Goal: Entertainment & Leisure: Consume media (video, audio)

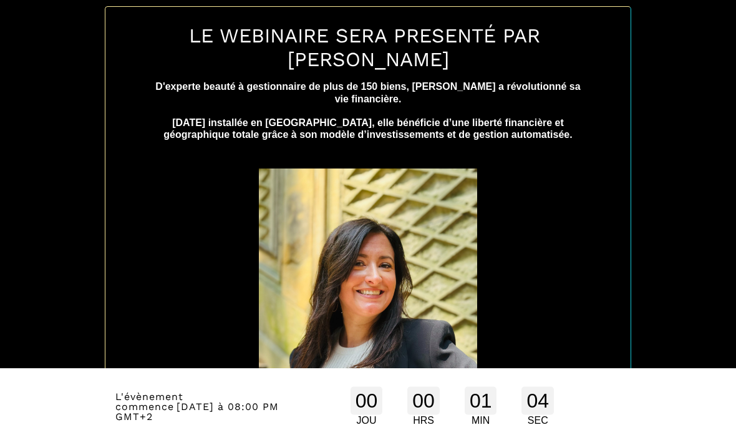
scroll to position [723, 0]
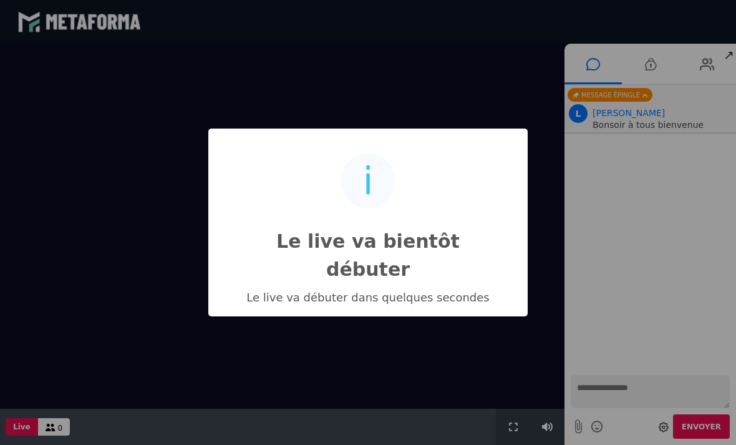
click at [490, 347] on div "i Le live va bientôt débuter × Le live va débuter dans quelques secondes OK No …" at bounding box center [368, 222] width 736 height 445
click at [533, 90] on div "i Le live va bientôt débuter × Le live va débuter dans quelques secondes OK No …" at bounding box center [368, 222] width 736 height 445
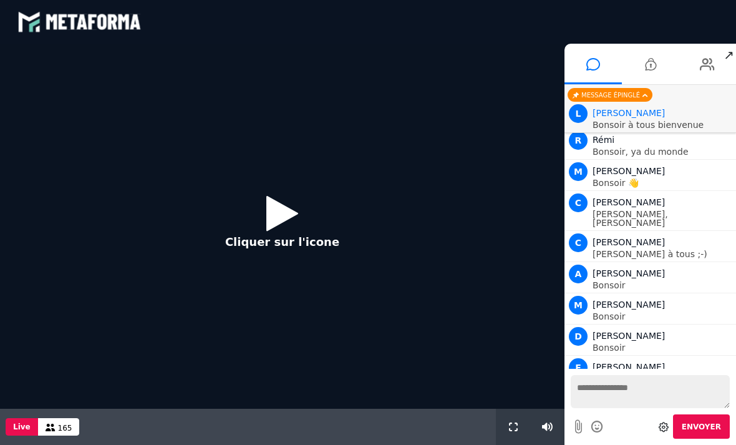
scroll to position [1907, 0]
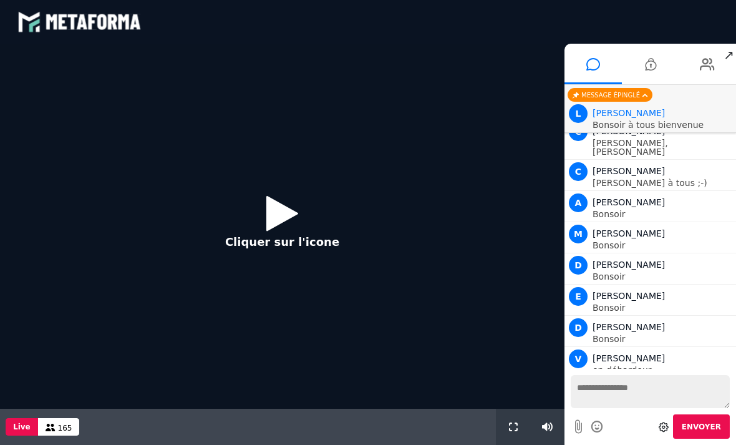
click at [281, 210] on icon at bounding box center [282, 213] width 32 height 41
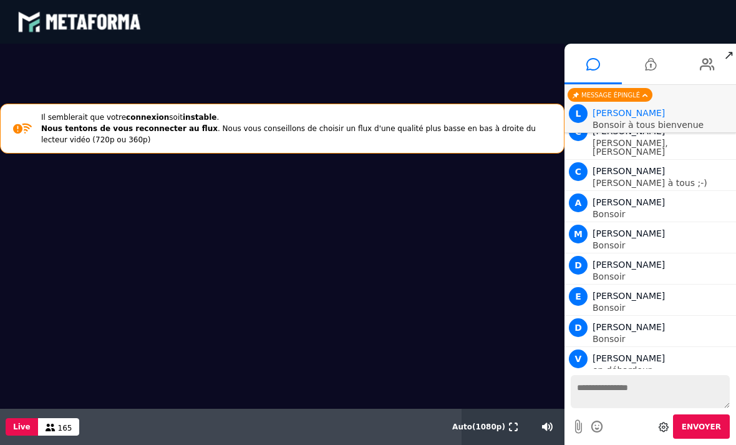
scroll to position [1938, 0]
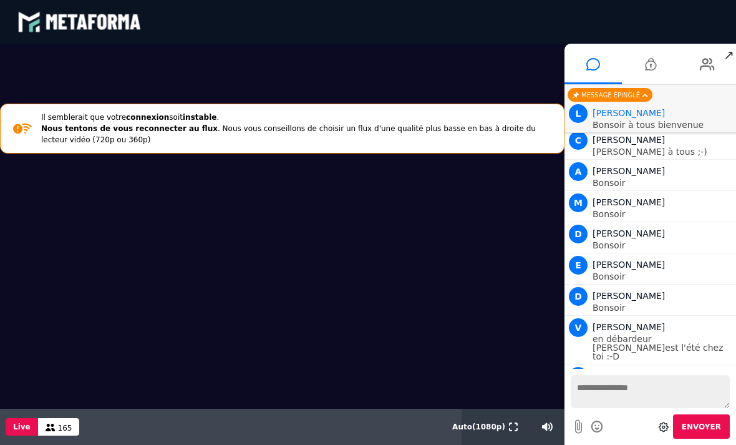
click at [713, 65] on icon at bounding box center [707, 64] width 15 height 31
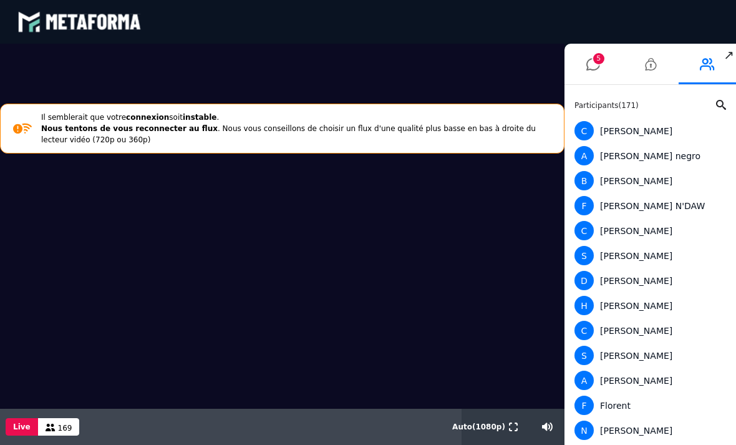
click at [518, 417] on button at bounding box center [513, 426] width 14 height 36
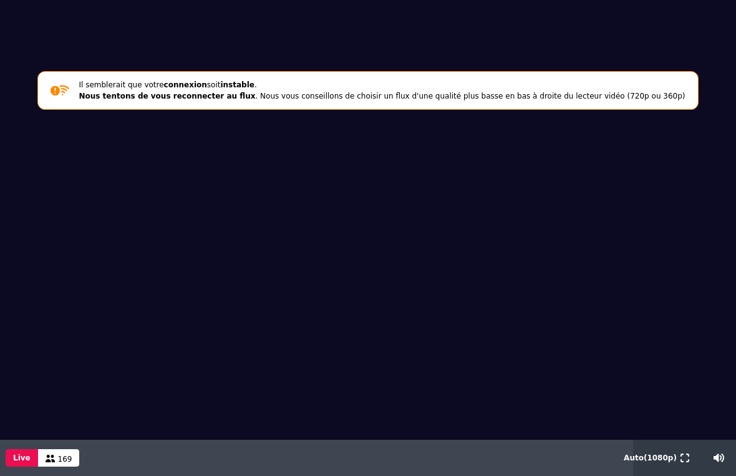
click at [682, 444] on button at bounding box center [685, 458] width 14 height 36
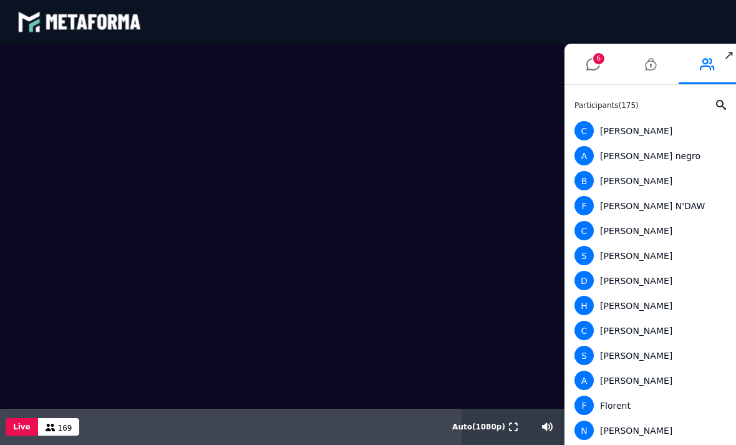
click at [647, 59] on icon at bounding box center [650, 64] width 11 height 31
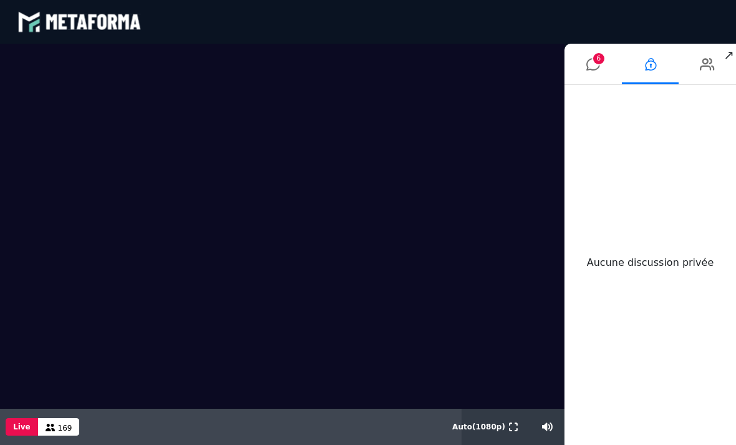
click at [585, 51] on li "6" at bounding box center [592, 64] width 57 height 41
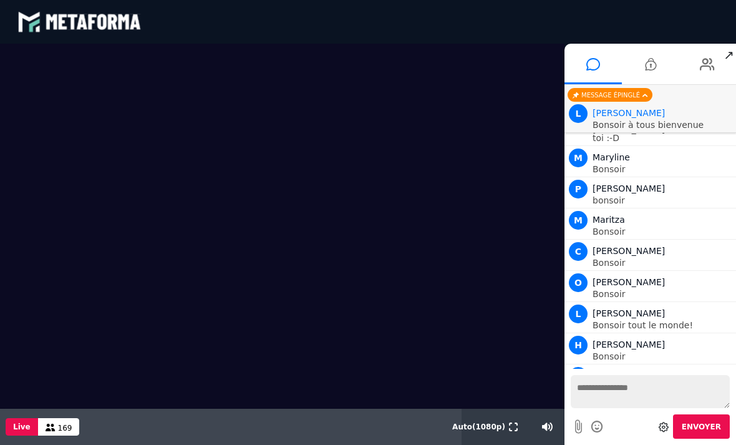
scroll to position [2188, 0]
click at [34, 419] on button "Live" at bounding box center [22, 426] width 32 height 17
click at [54, 428] on div "169" at bounding box center [59, 426] width 42 height 17
click at [263, 316] on video at bounding box center [282, 226] width 564 height 365
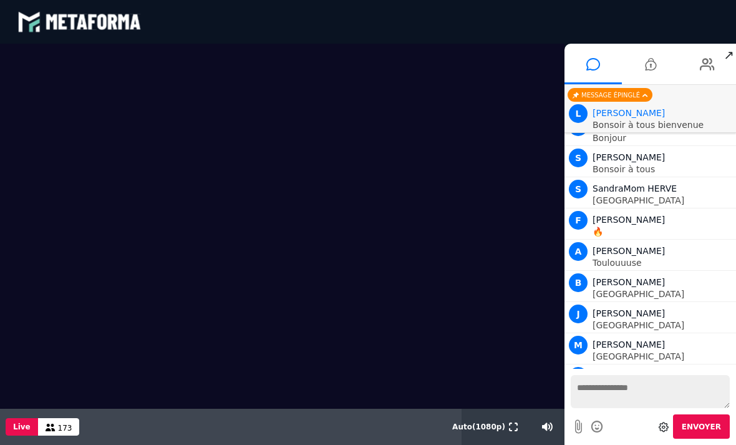
scroll to position [2437, 0]
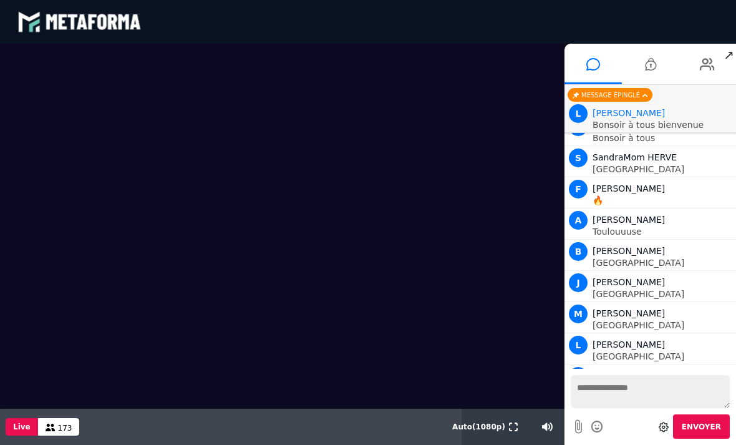
click at [698, 71] on li at bounding box center [707, 64] width 57 height 41
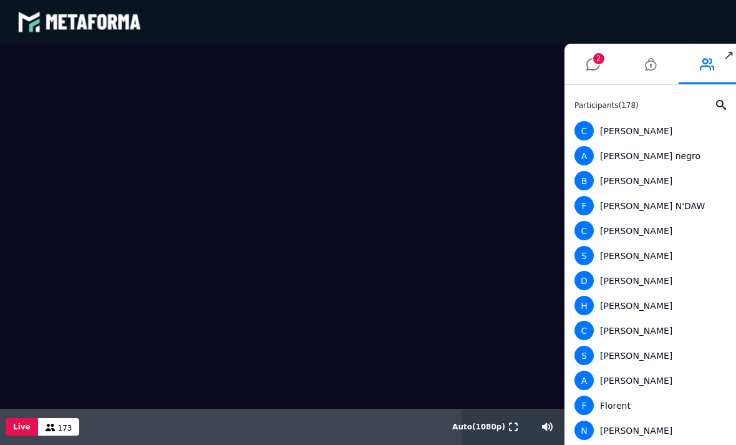
click at [711, 65] on icon at bounding box center [707, 64] width 15 height 31
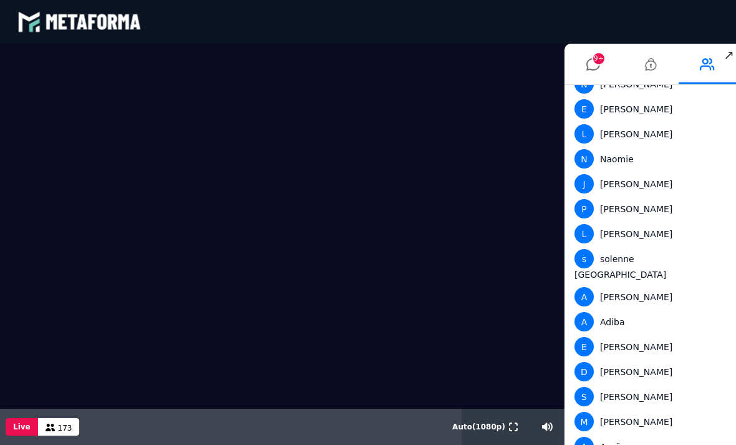
scroll to position [2468, 0]
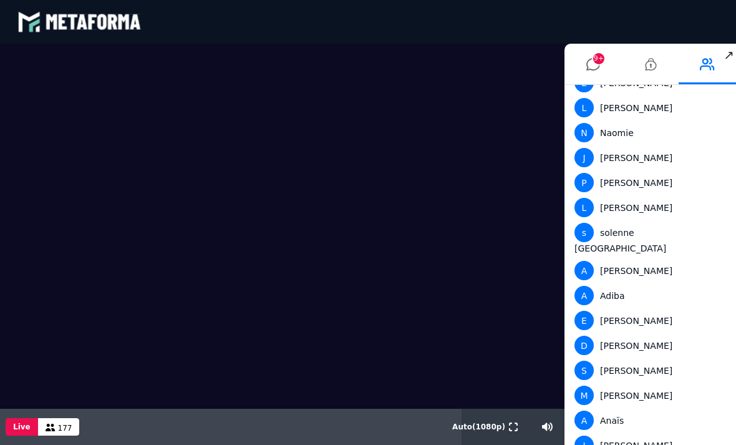
click at [0, 0] on input "range" at bounding box center [0, 0] width 0 height 0
type input "***"
click at [413, 425] on div "Live 177" at bounding box center [230, 426] width 461 height 36
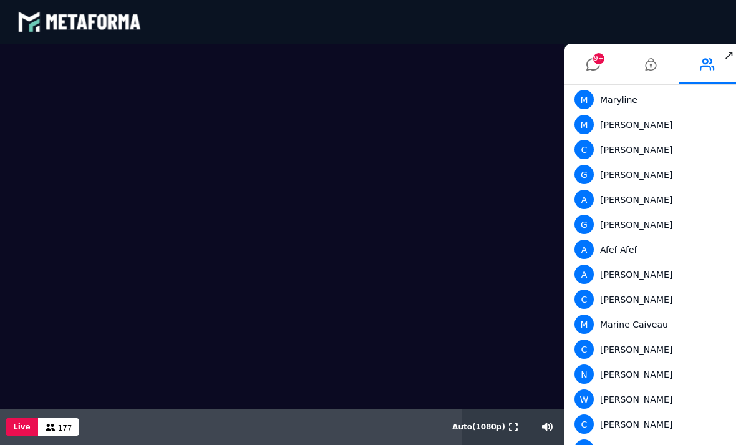
scroll to position [3034, 0]
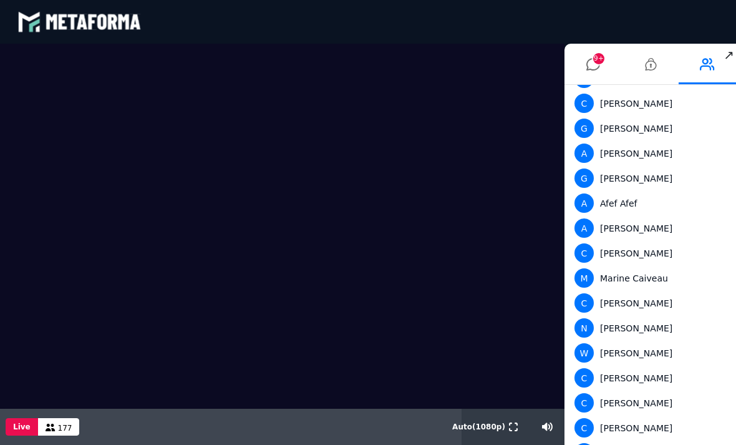
click at [594, 62] on span "9+" at bounding box center [598, 58] width 11 height 11
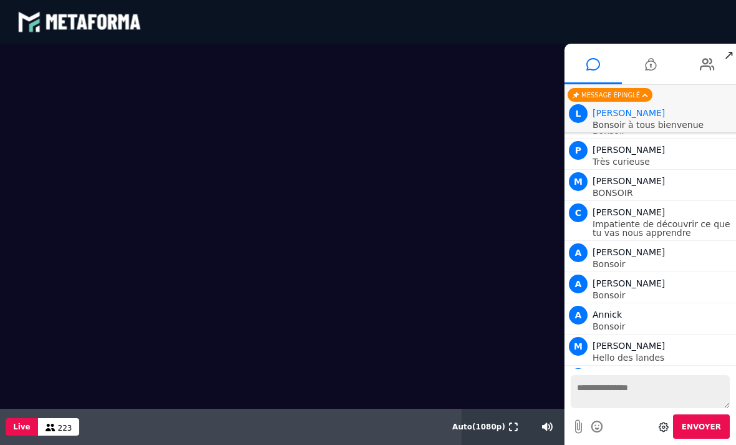
scroll to position [7046, 0]
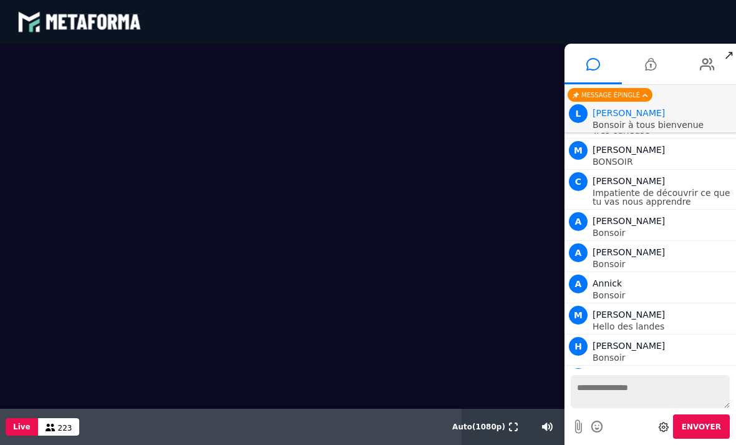
click at [667, 422] on icon at bounding box center [664, 427] width 10 height 10
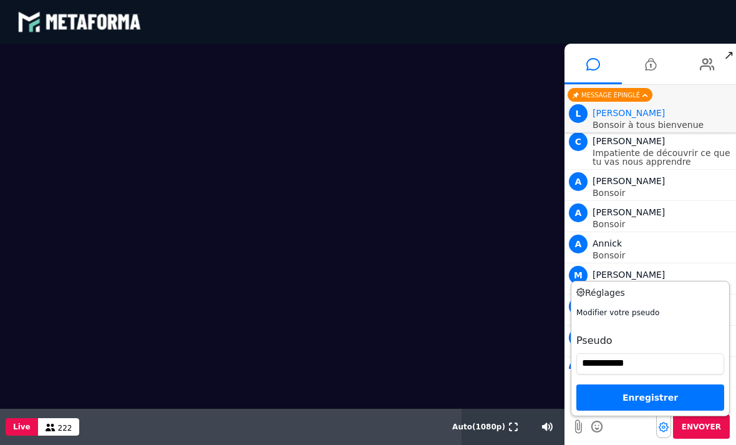
click at [599, 289] on h3 "Réglages" at bounding box center [634, 292] width 117 height 13
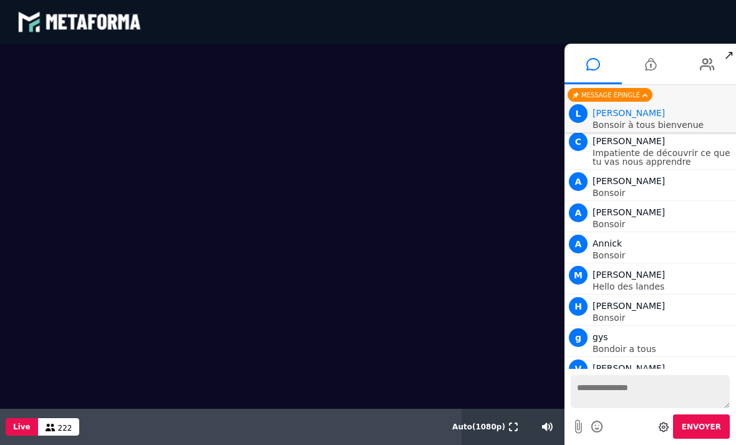
click at [720, 438] on p "Bonsoir" at bounding box center [662, 442] width 140 height 9
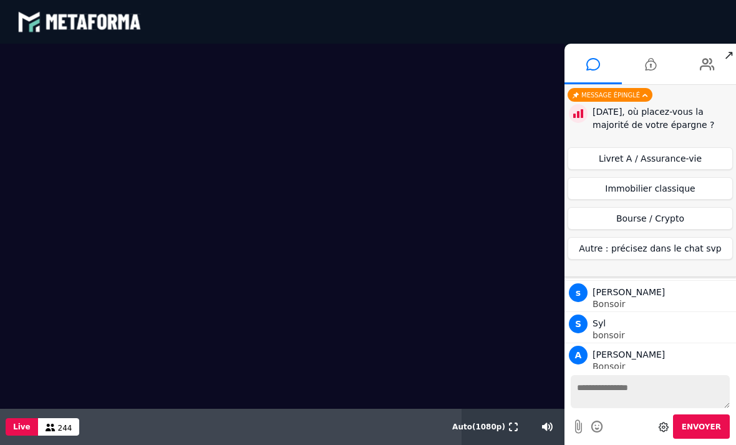
scroll to position [7718, 0]
click at [660, 157] on button "Livret A / Assurance-vie" at bounding box center [650, 158] width 165 height 22
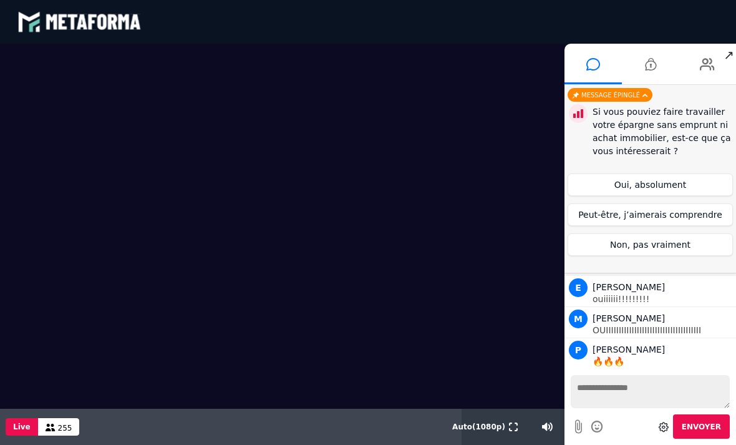
scroll to position [9565, 0]
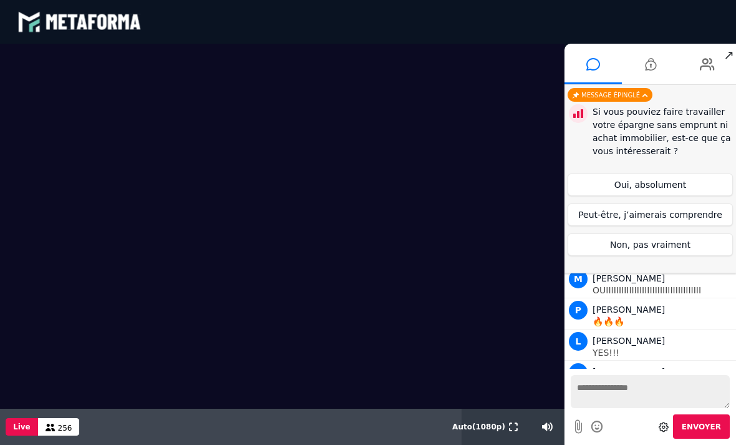
click at [658, 211] on button "Peut-être, j’aimerais comprendre" at bounding box center [650, 214] width 165 height 22
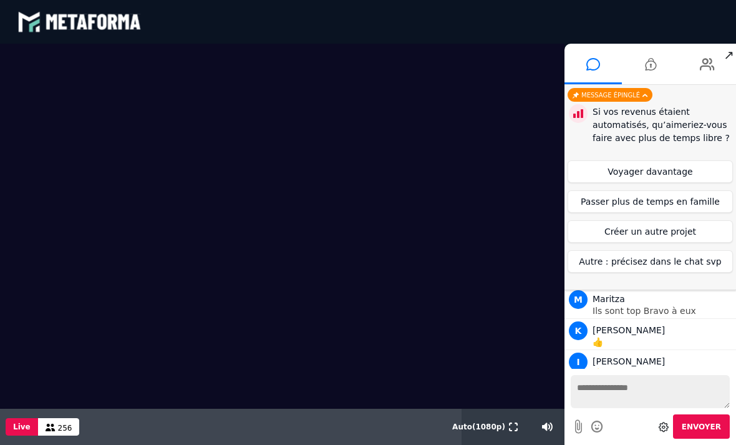
scroll to position [11026, 0]
click at [620, 162] on button "Voyager davantage" at bounding box center [650, 171] width 165 height 22
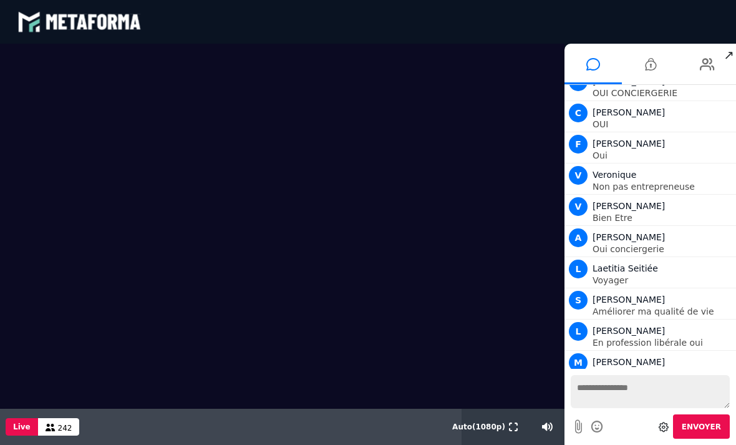
scroll to position [11988, 0]
